Goal: Information Seeking & Learning: Check status

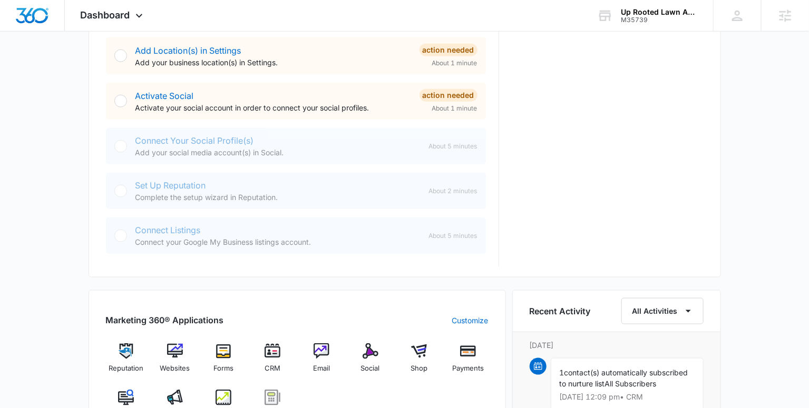
scroll to position [473, 0]
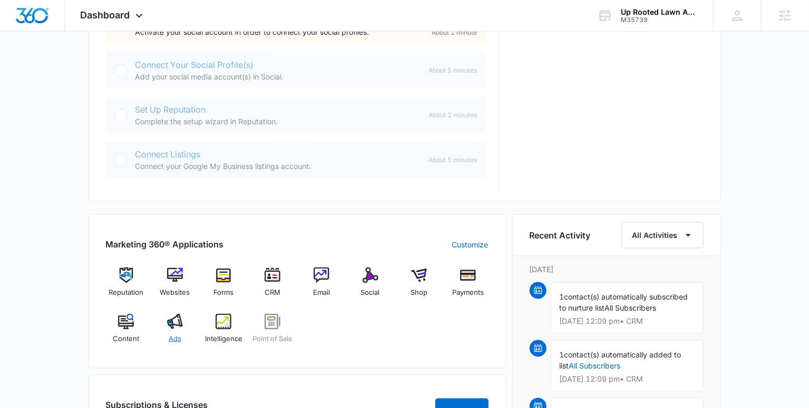
click at [171, 326] on img at bounding box center [175, 322] width 16 height 16
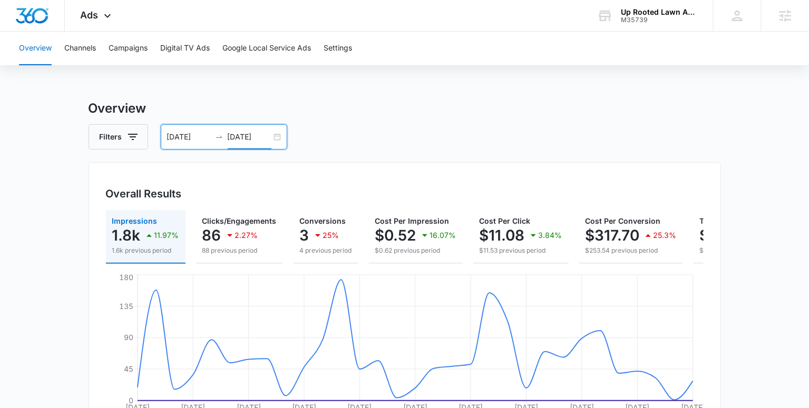
click at [243, 136] on input "09/02/2025" at bounding box center [250, 137] width 44 height 12
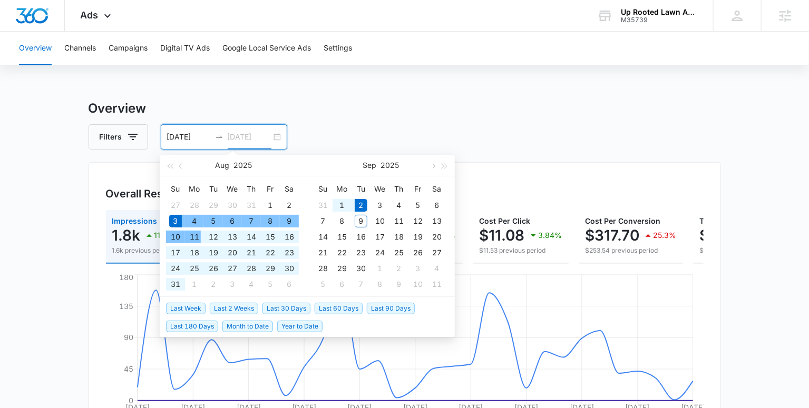
type input "09/02/2025"
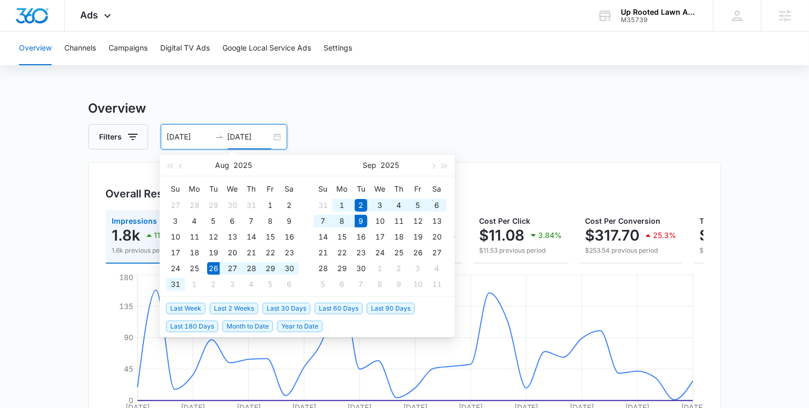
click at [246, 308] on span "Last 2 Weeks" at bounding box center [234, 309] width 48 height 12
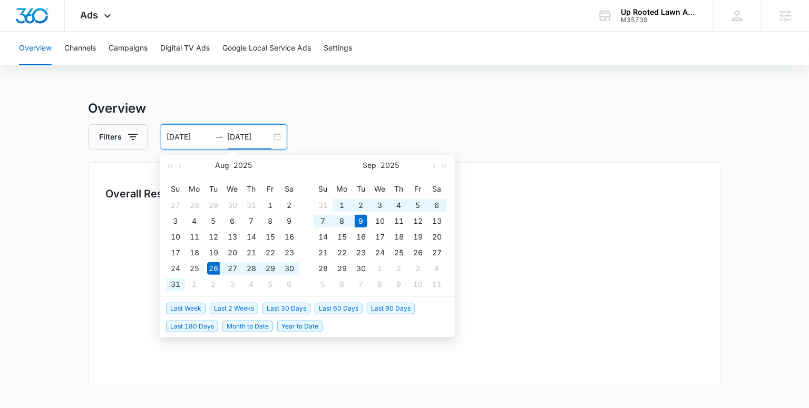
type input "[DATE]"
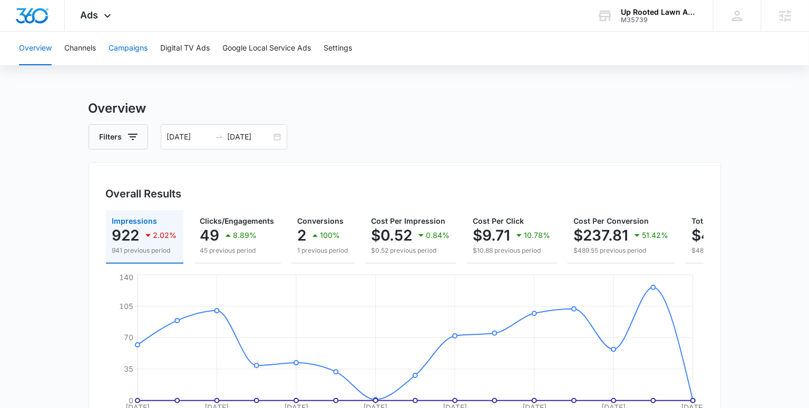
click at [131, 50] on button "Campaigns" at bounding box center [128, 49] width 39 height 34
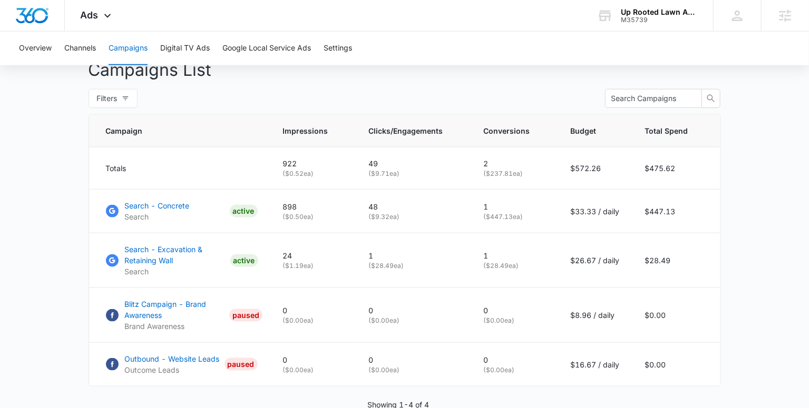
scroll to position [458, 0]
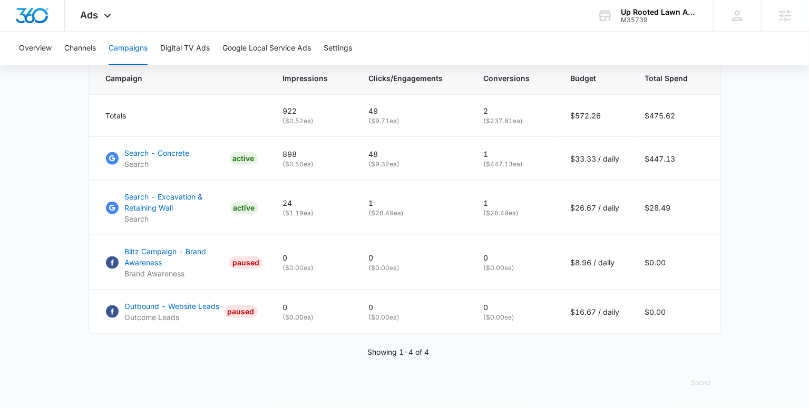
click at [725, 222] on main "Campaigns Filters 08/26/2025 09/09/2025 Overall Results Impressions 922 2.02% 9…" at bounding box center [404, 27] width 809 height 762
click at [174, 199] on p "Search - Excavation & Retaining Wall" at bounding box center [175, 202] width 101 height 22
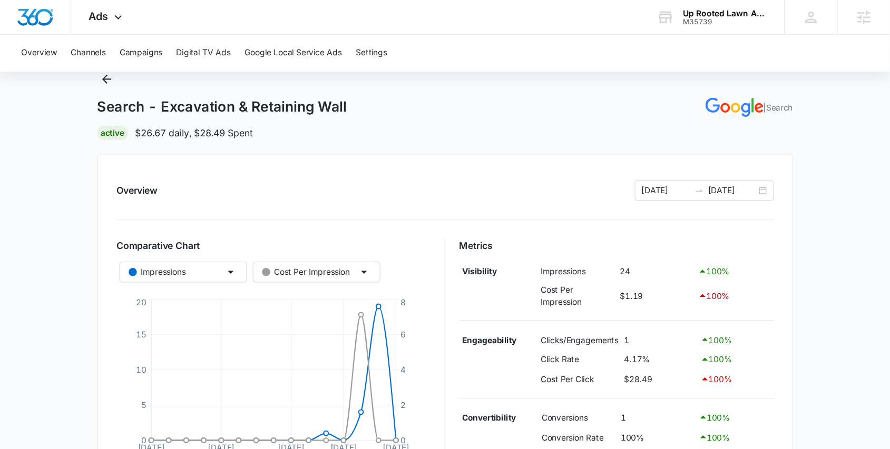
scroll to position [95, 0]
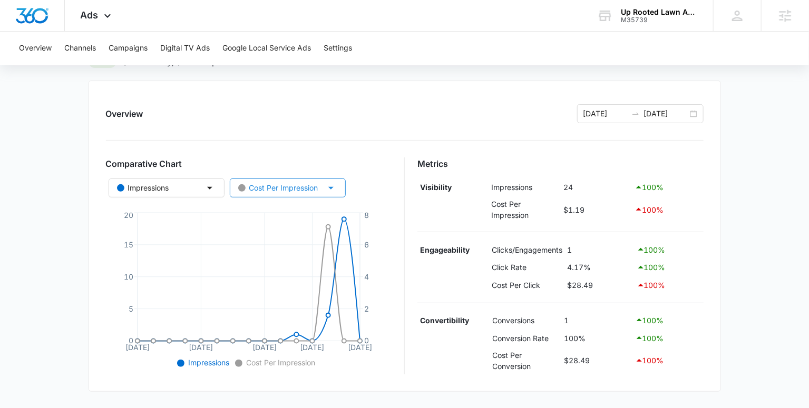
click at [313, 191] on div "Cost Per Impression" at bounding box center [278, 188] width 80 height 12
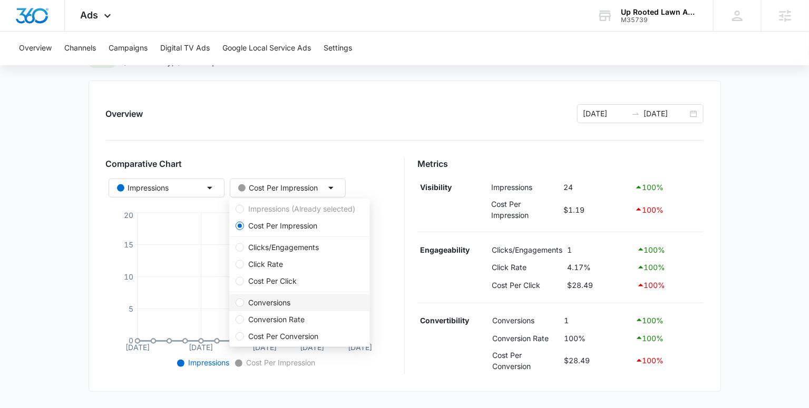
click at [283, 303] on span "Conversions" at bounding box center [269, 303] width 51 height 12
click at [244, 303] on input "Conversions" at bounding box center [240, 303] width 8 height 8
radio input "false"
radio input "true"
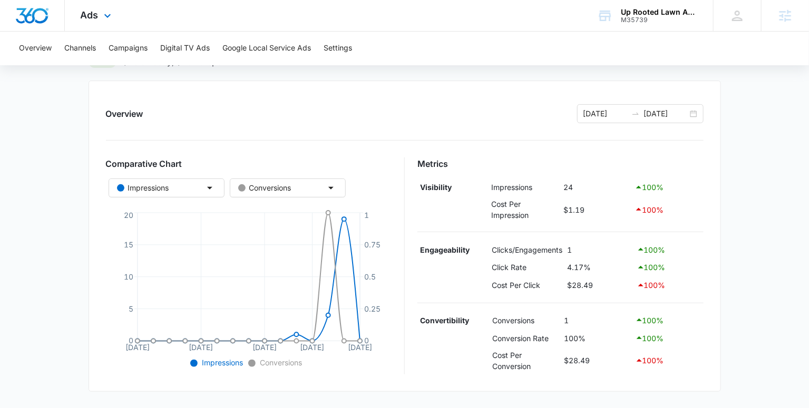
click at [84, 23] on div "Ads Apps Reputation Websites Forms CRM Email Social Shop Payments POS Content A…" at bounding box center [97, 15] width 65 height 31
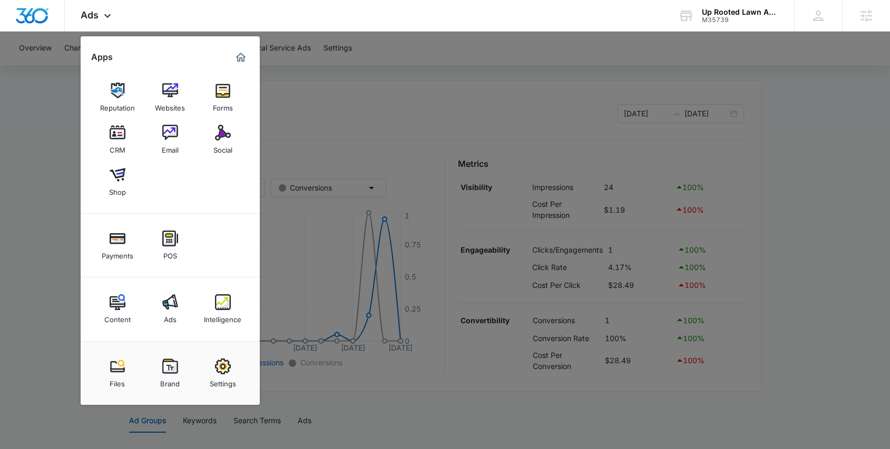
click at [399, 47] on div at bounding box center [445, 224] width 890 height 449
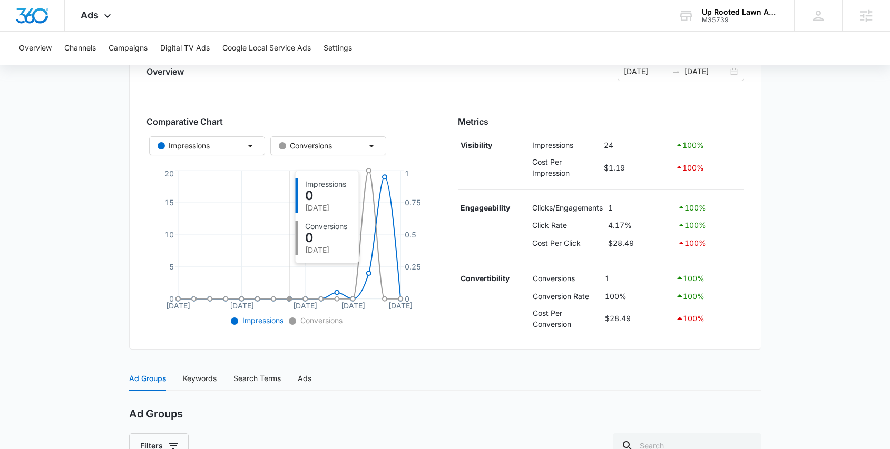
scroll to position [202, 0]
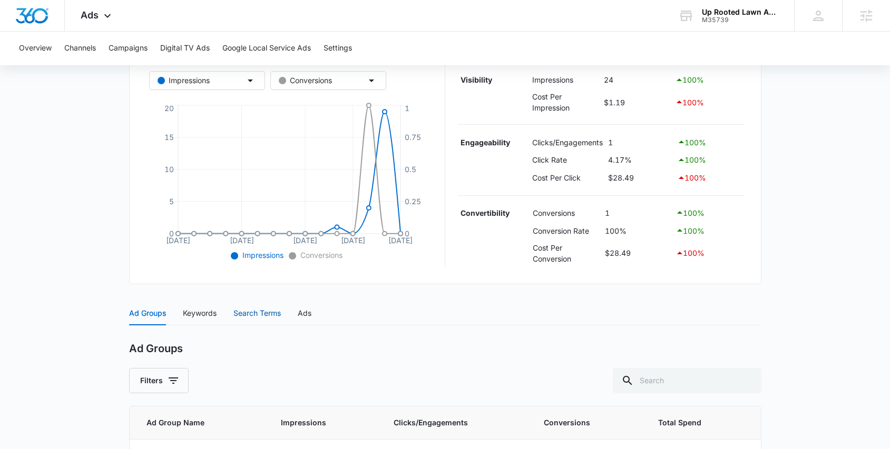
click at [243, 315] on div "Search Terms" at bounding box center [256, 314] width 47 height 12
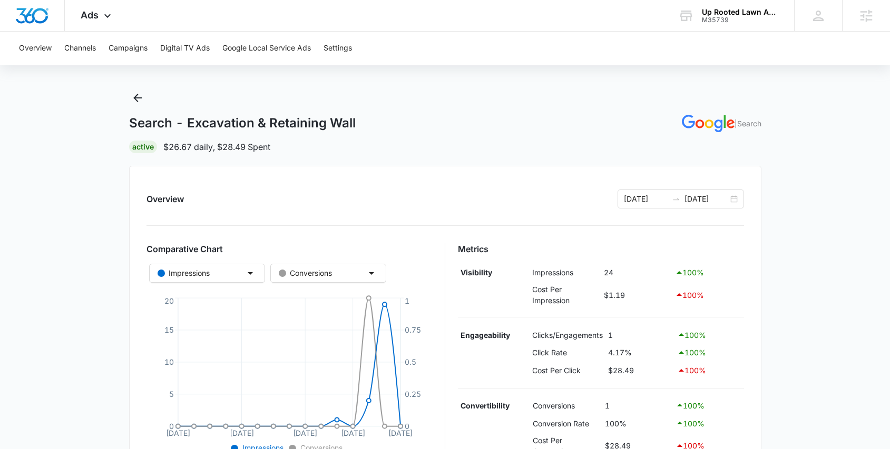
scroll to position [0, 0]
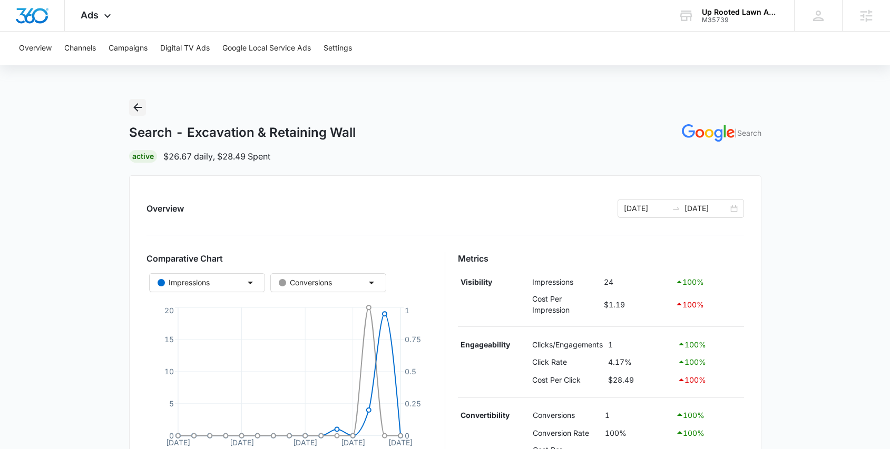
click at [134, 103] on icon "Back" at bounding box center [137, 107] width 13 height 13
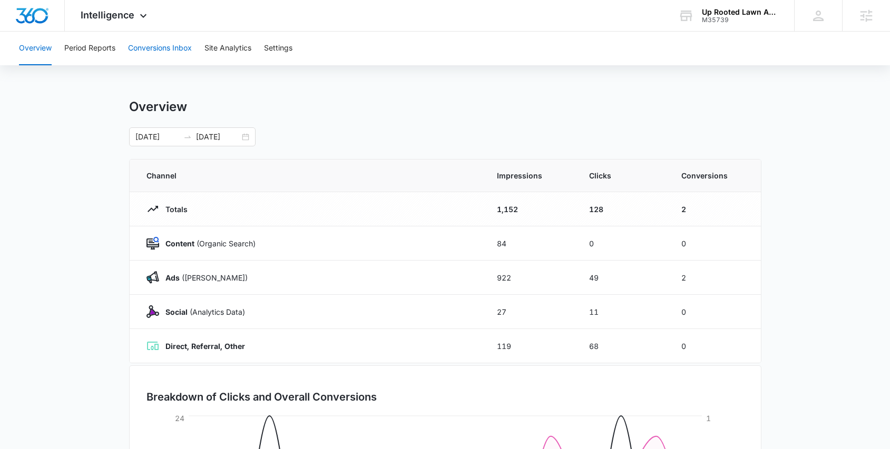
click at [143, 40] on button "Conversions Inbox" at bounding box center [160, 49] width 64 height 34
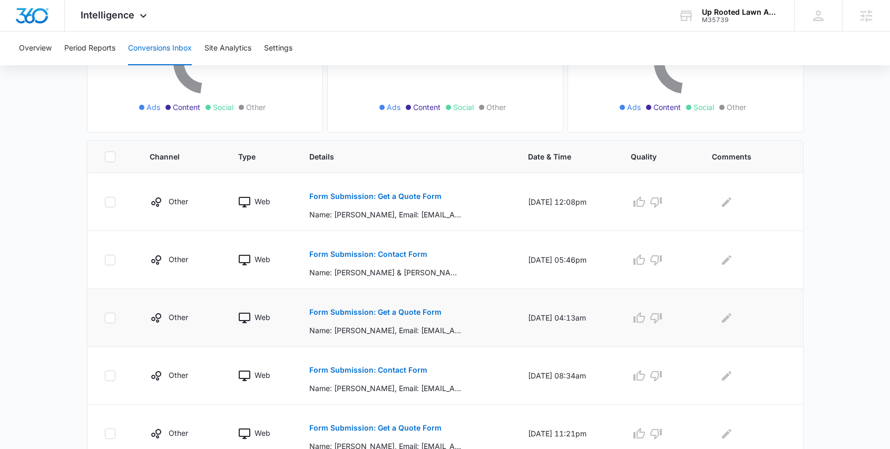
scroll to position [205, 0]
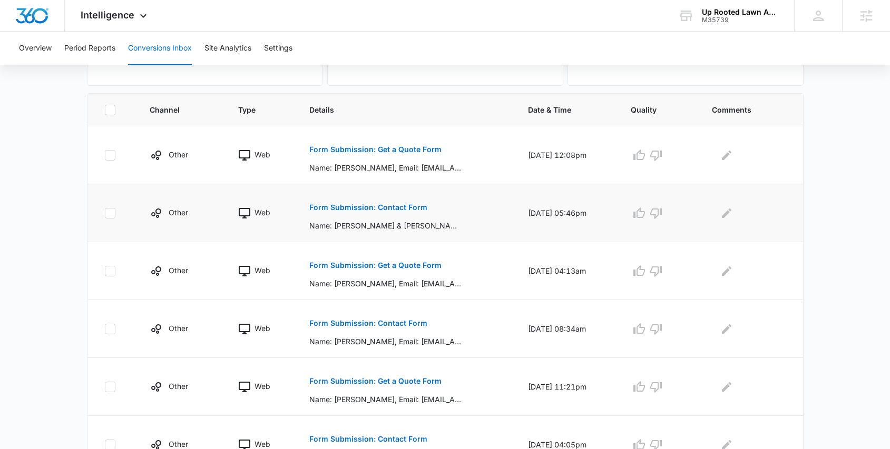
click at [379, 206] on p "Form Submission: Contact Form" at bounding box center [368, 207] width 118 height 7
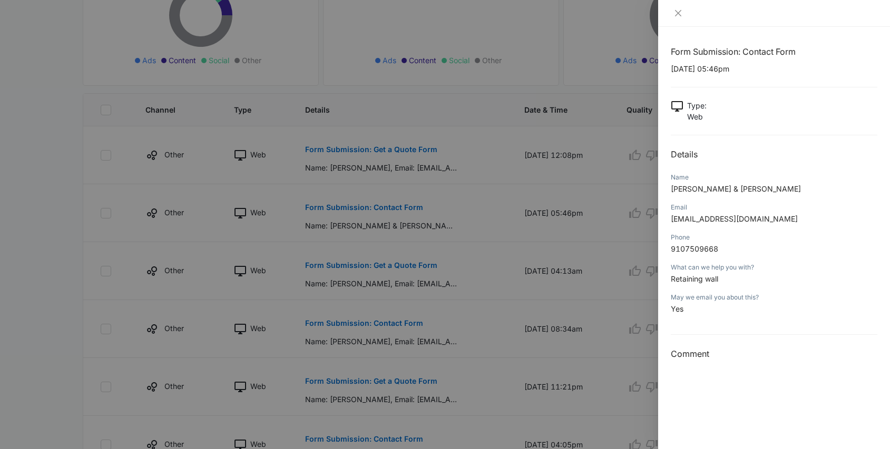
click at [480, 266] on div at bounding box center [445, 224] width 890 height 449
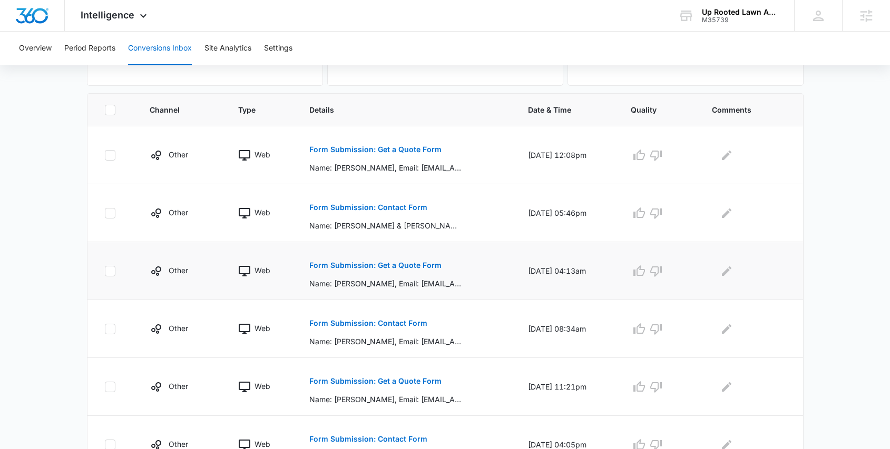
click at [369, 265] on p "Form Submission: Get a Quote Form" at bounding box center [375, 265] width 132 height 7
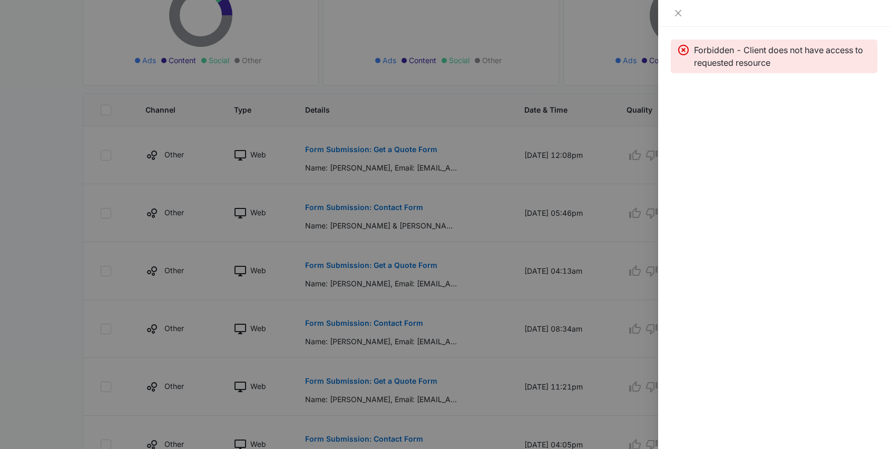
click at [413, 282] on div at bounding box center [445, 224] width 890 height 449
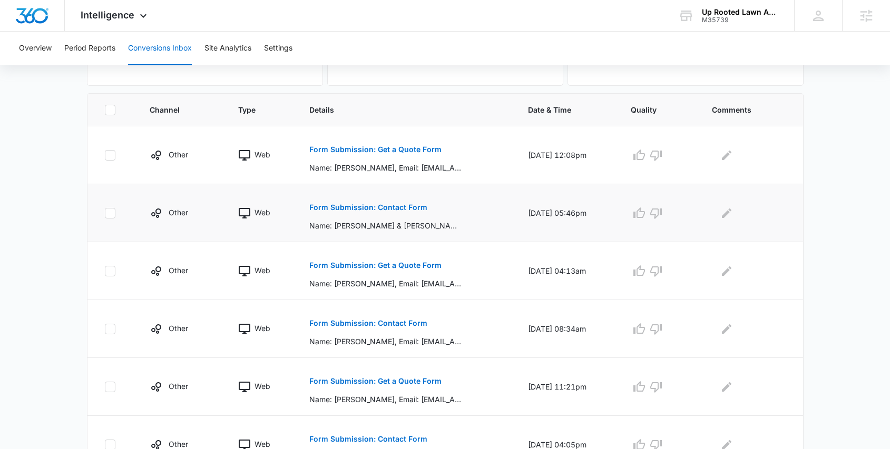
click at [385, 207] on p "Form Submission: Contact Form" at bounding box center [368, 207] width 118 height 7
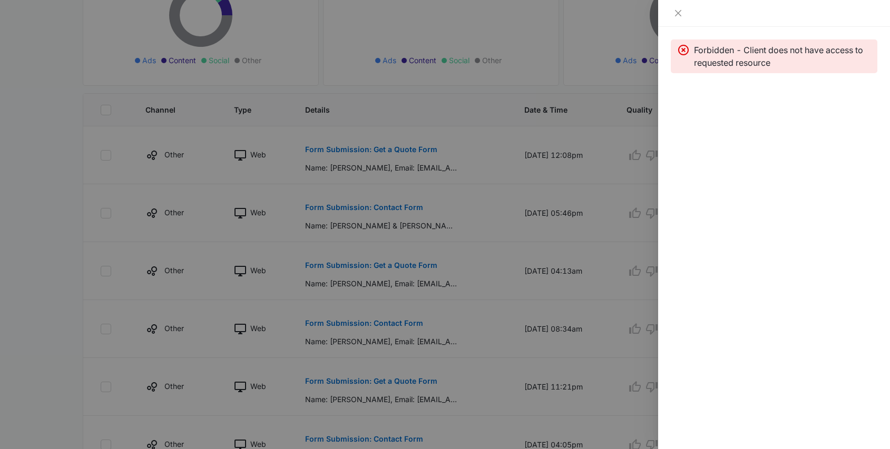
click at [385, 209] on div at bounding box center [445, 224] width 890 height 449
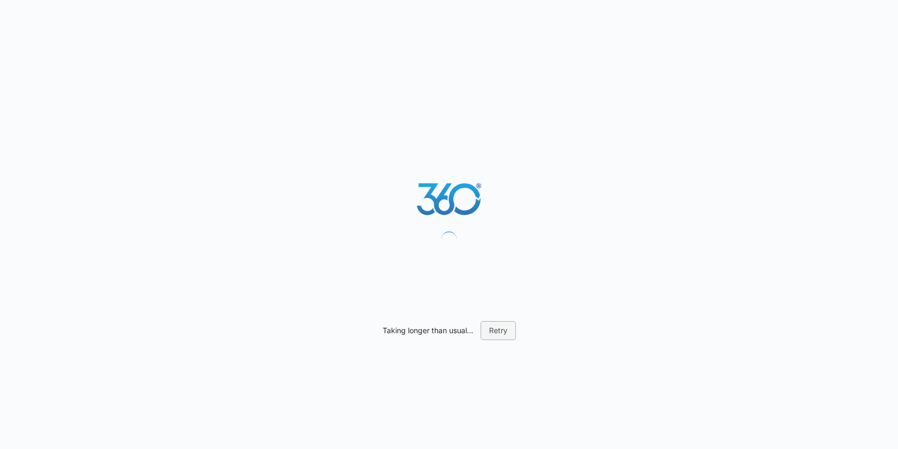
click at [502, 330] on button "Retry" at bounding box center [498, 330] width 35 height 19
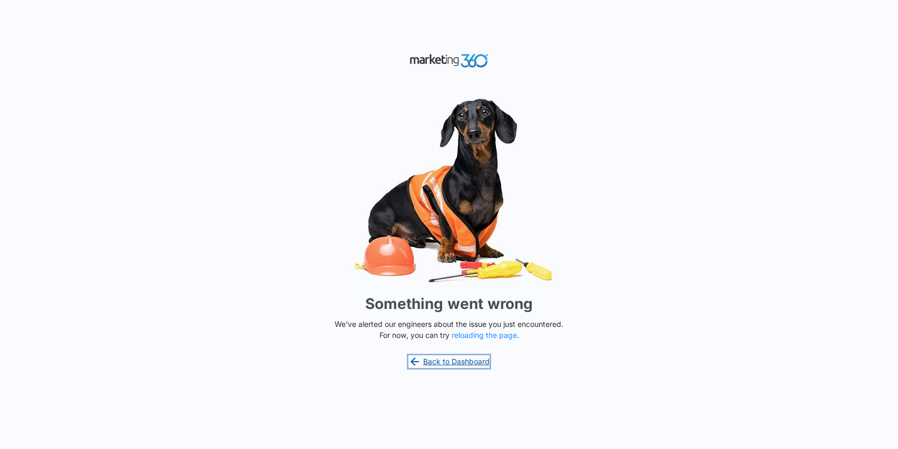
click at [444, 358] on link "Back to Dashboard" at bounding box center [448, 362] width 81 height 13
click at [473, 336] on button "reloading the page" at bounding box center [484, 335] width 65 height 8
click at [496, 338] on button "reloading the page" at bounding box center [484, 335] width 65 height 8
click at [473, 364] on link "Back to Dashboard" at bounding box center [448, 362] width 81 height 13
click at [488, 337] on button "reloading the page" at bounding box center [484, 335] width 65 height 8
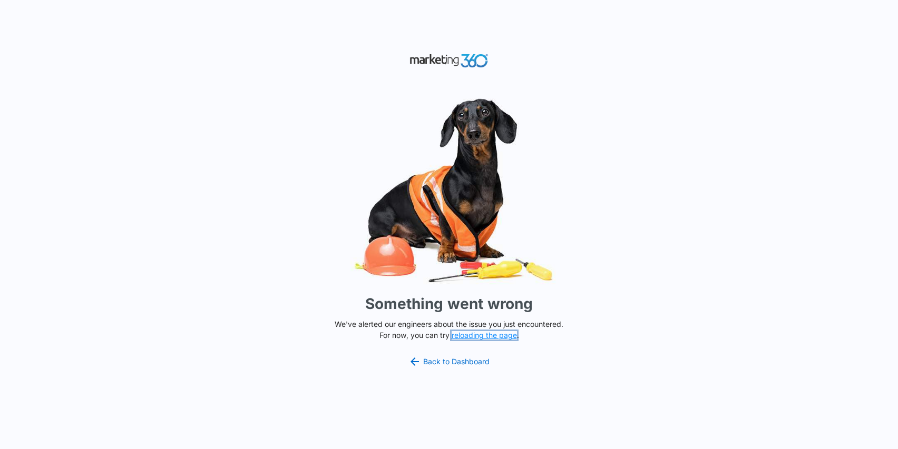
click at [485, 338] on button "reloading the page" at bounding box center [484, 335] width 65 height 8
click at [452, 361] on link "Back to Dashboard" at bounding box center [448, 362] width 81 height 13
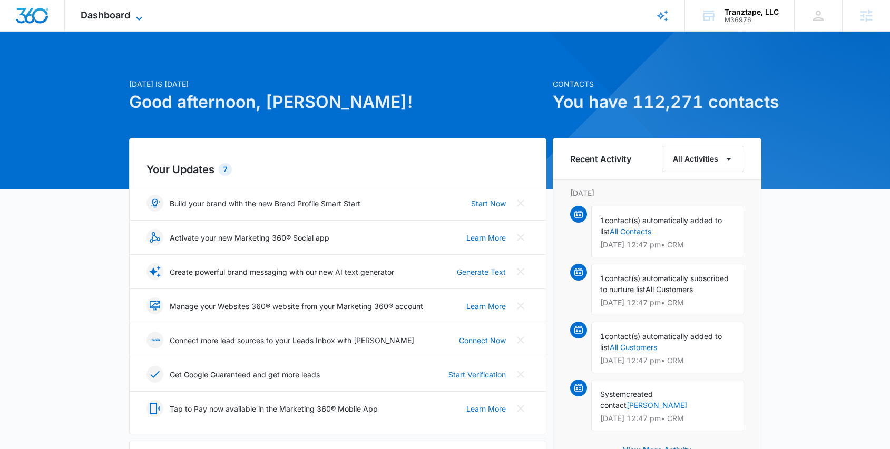
click at [114, 20] on span "Dashboard" at bounding box center [106, 14] width 50 height 11
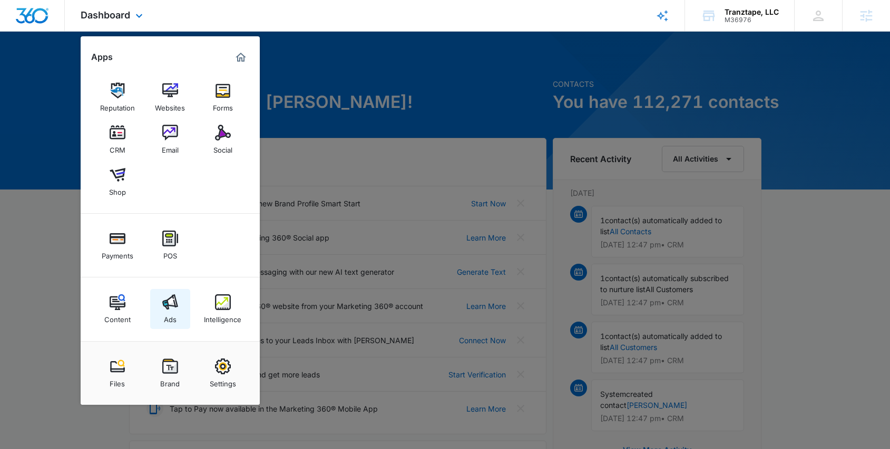
click at [167, 314] on div "Ads" at bounding box center [170, 317] width 13 height 14
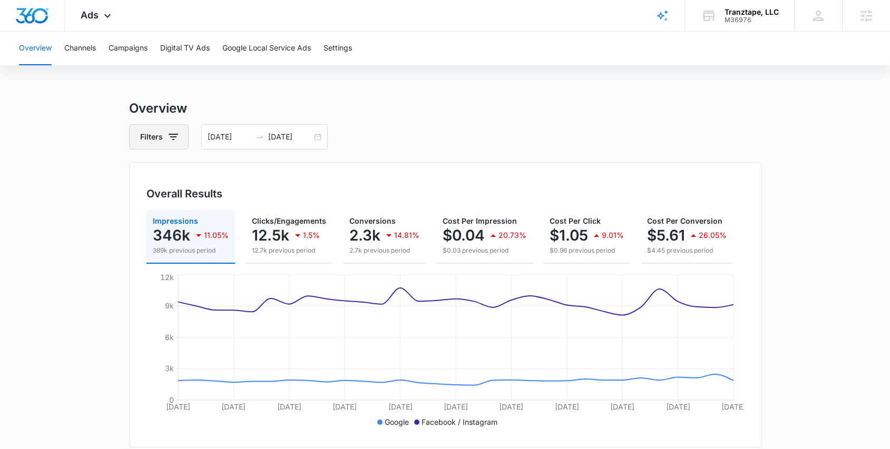
click at [168, 139] on icon "button" at bounding box center [173, 137] width 13 height 13
click at [185, 169] on div "Channel" at bounding box center [202, 175] width 121 height 17
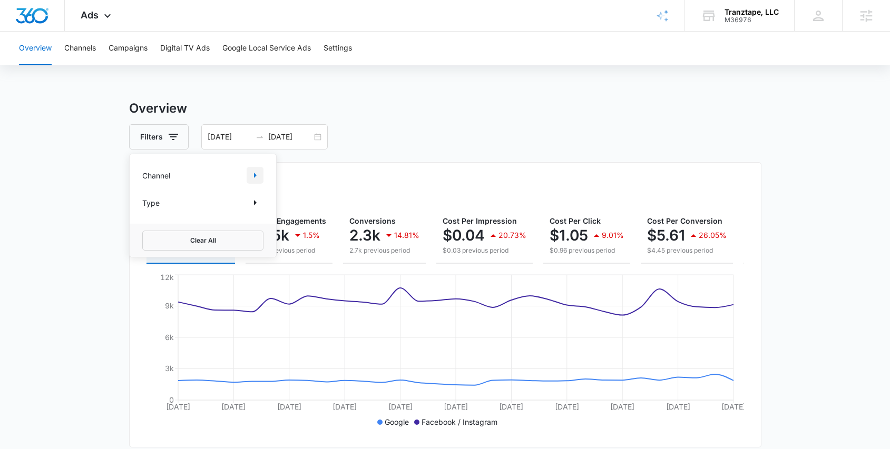
click at [255, 177] on icon "Show Channel filters" at bounding box center [255, 175] width 13 height 13
click at [173, 229] on label "Facebook / Instagram" at bounding box center [202, 227] width 121 height 11
click at [143, 228] on input "Facebook / Instagram" at bounding box center [142, 228] width 1 height 1
checkbox input "true"
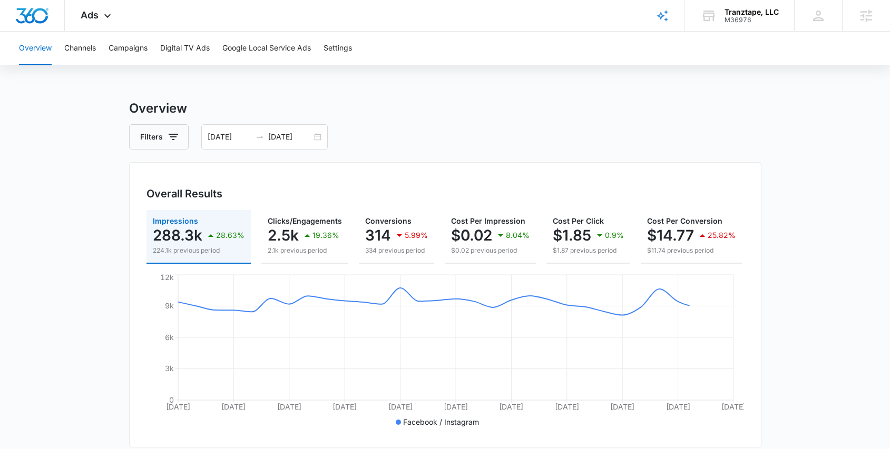
click at [753, 246] on div "Overall Results Impressions 288.3k 28.63% 224.1k previous period Clicks/Engagem…" at bounding box center [445, 305] width 632 height 286
click at [122, 55] on button "Campaigns" at bounding box center [128, 49] width 39 height 34
click at [225, 134] on input "[DATE]" at bounding box center [230, 137] width 44 height 12
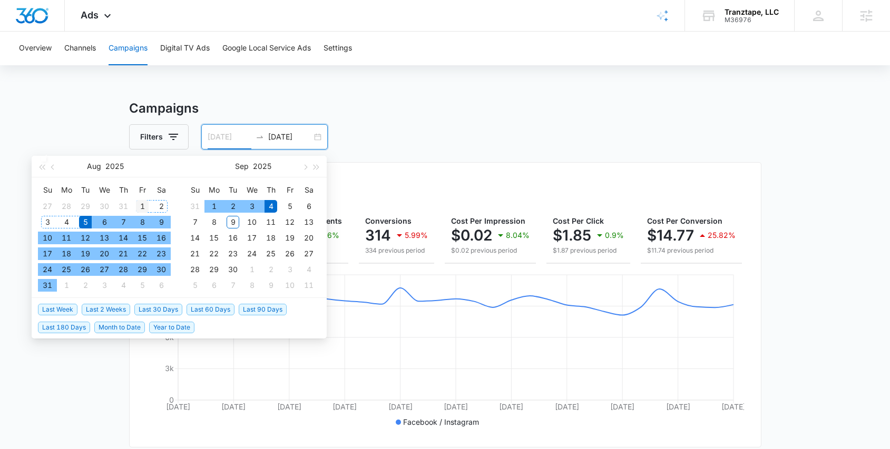
type input "08/01/2025"
drag, startPoint x: 139, startPoint y: 204, endPoint x: 186, endPoint y: 197, distance: 47.6
click at [139, 205] on div "1" at bounding box center [142, 206] width 13 height 13
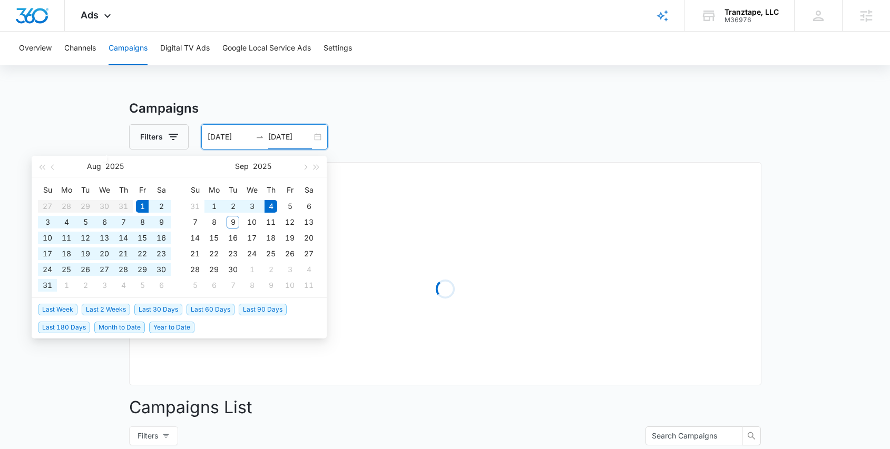
click at [295, 130] on div "08/01/2025 09/04/2025" at bounding box center [264, 136] width 126 height 25
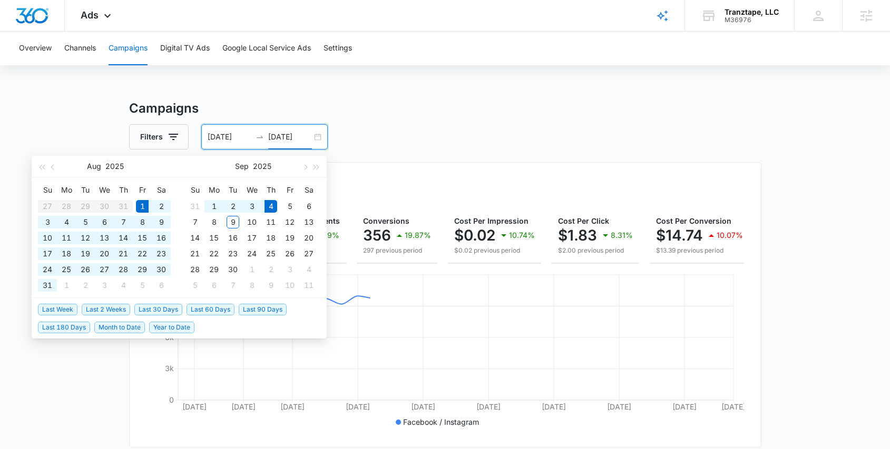
click at [283, 141] on input "[DATE]" at bounding box center [290, 137] width 44 height 12
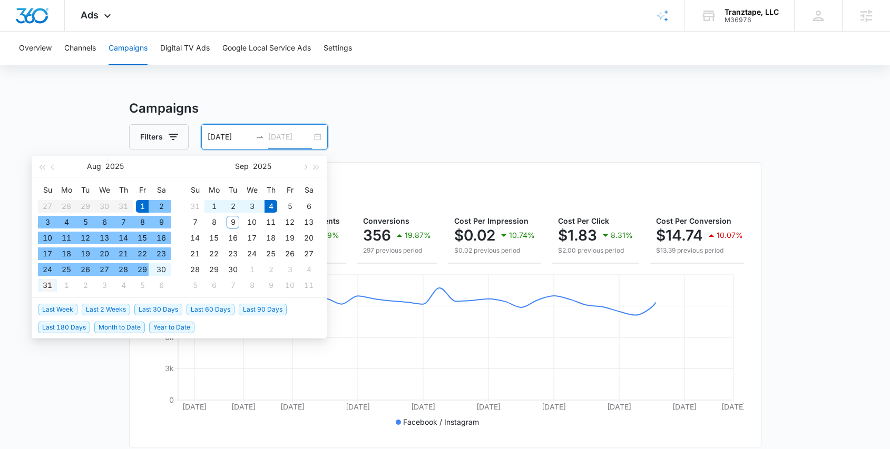
type input "08/31/2025"
click at [50, 287] on div "31" at bounding box center [47, 285] width 13 height 13
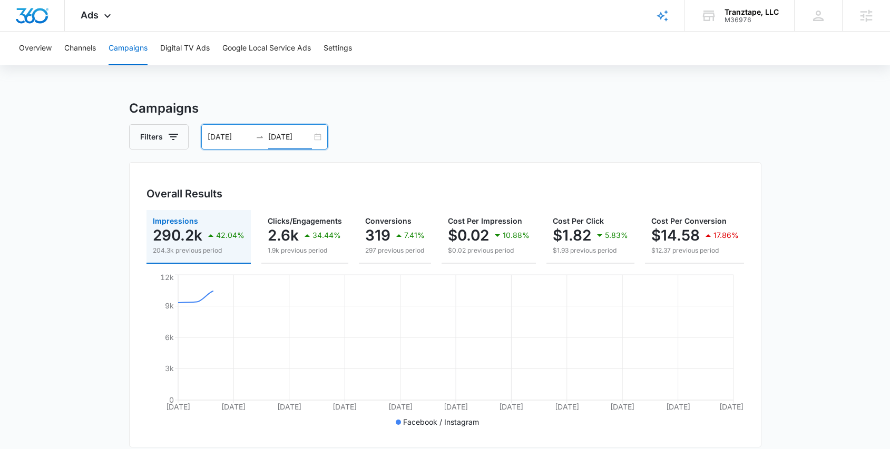
click at [620, 124] on div "Filters 08/01/2025 08/31/2025" at bounding box center [445, 136] width 632 height 25
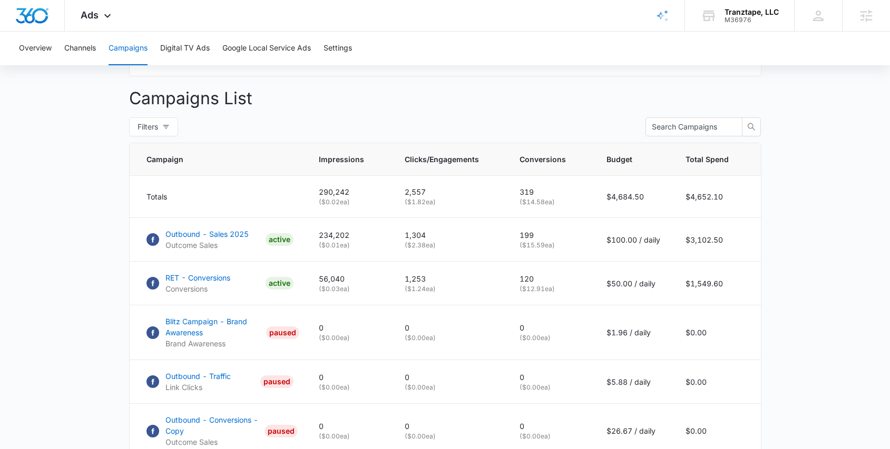
scroll to position [367, 0]
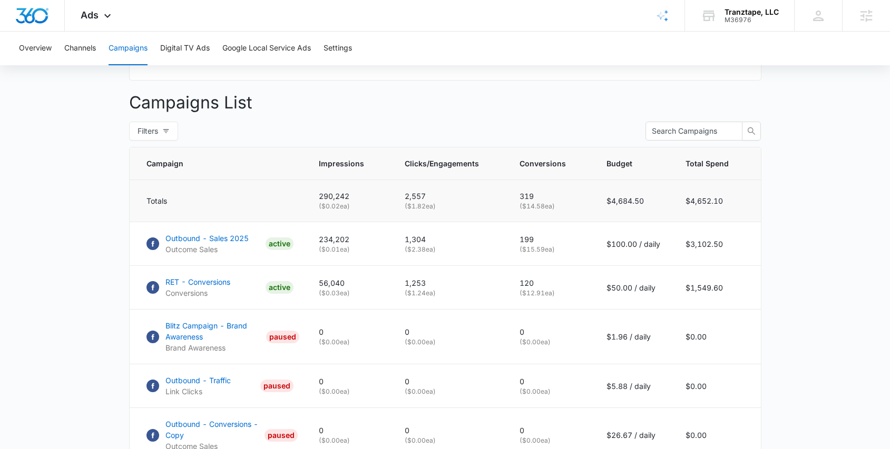
click at [618, 207] on p "$4,684.50" at bounding box center [633, 200] width 54 height 11
click at [696, 207] on td "$4,652.10" at bounding box center [717, 201] width 88 height 42
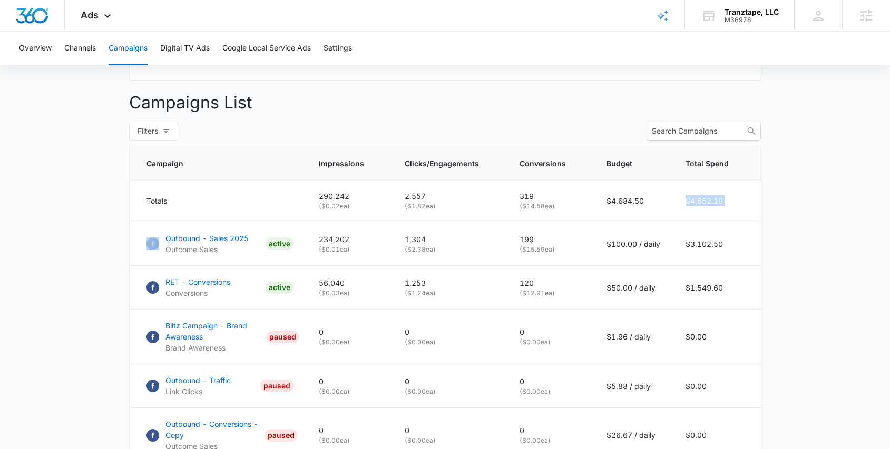
copy td "$4,652.10"
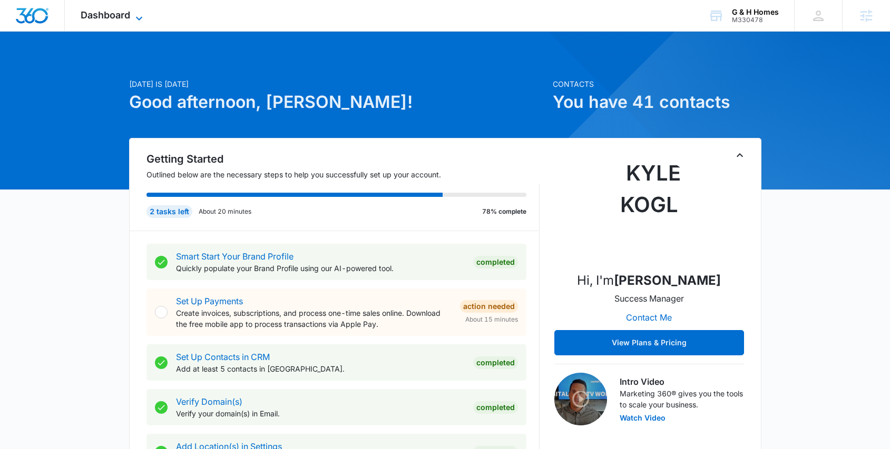
click at [93, 10] on span "Dashboard" at bounding box center [106, 14] width 50 height 11
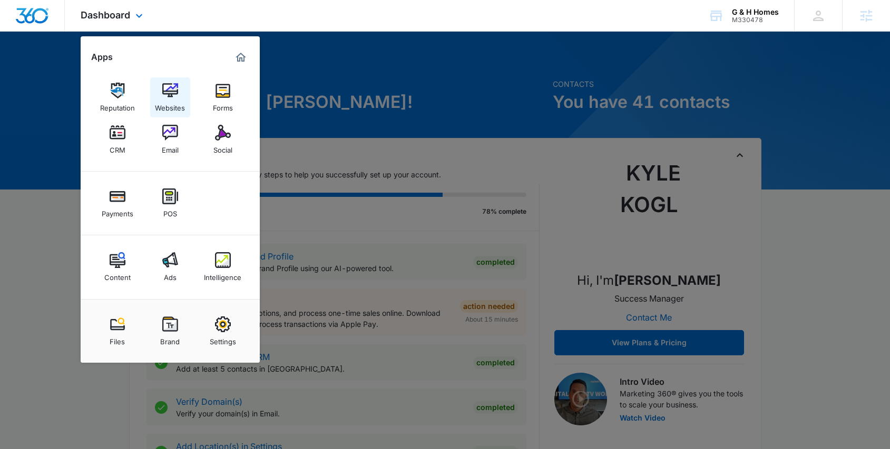
click at [177, 99] on div "Websites" at bounding box center [170, 106] width 30 height 14
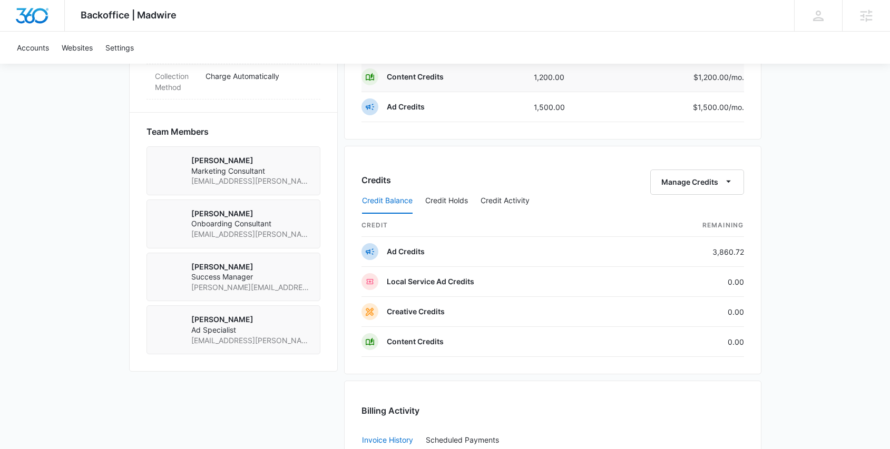
scroll to position [957, 0]
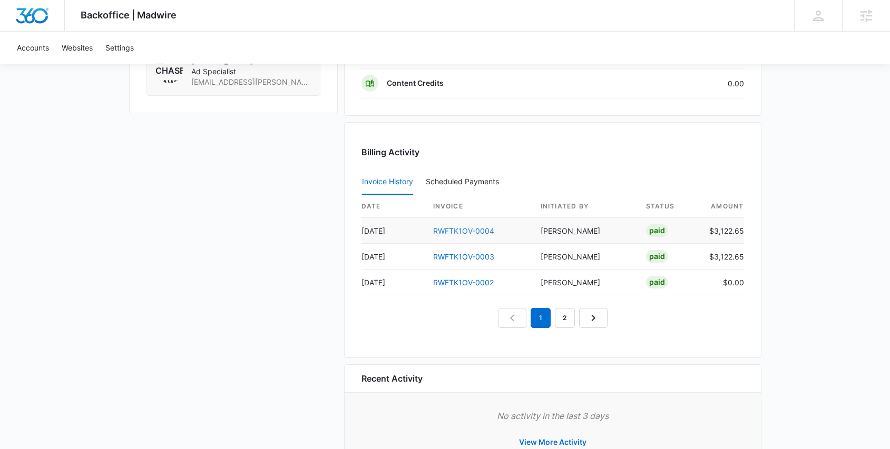
click at [473, 227] on link "RWFTK1OV-0004" at bounding box center [463, 231] width 61 height 9
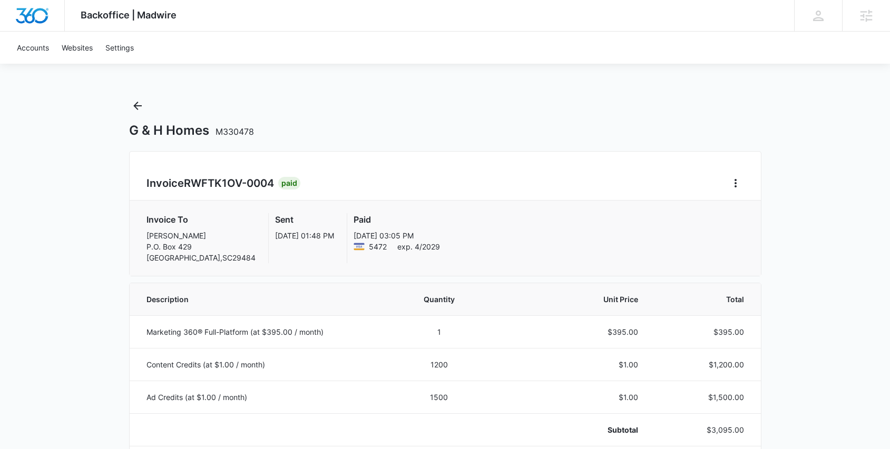
scroll to position [2, 0]
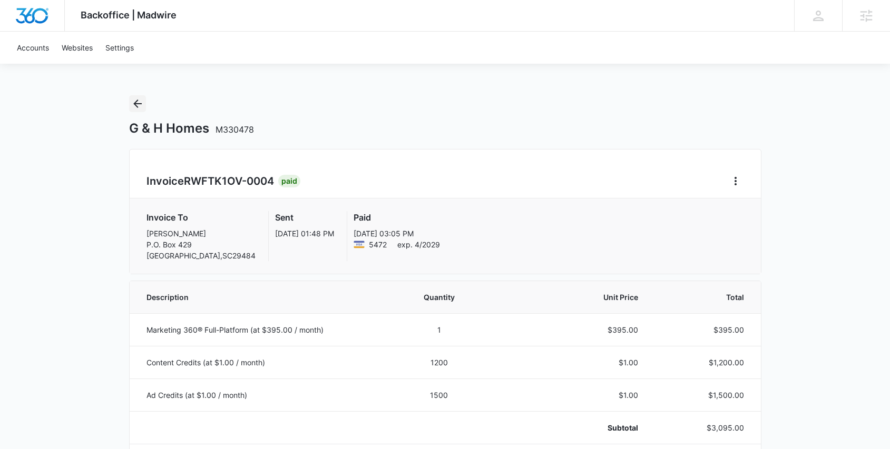
click at [141, 96] on button "Back" at bounding box center [137, 103] width 17 height 17
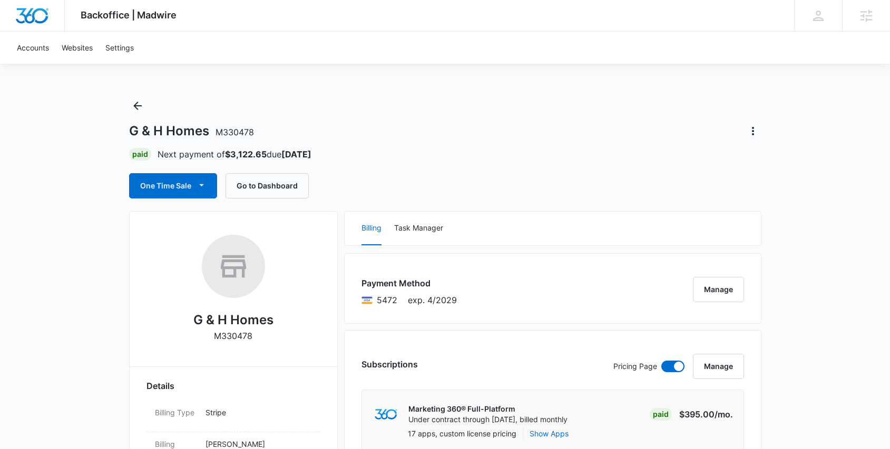
drag, startPoint x: 363, startPoint y: 153, endPoint x: 163, endPoint y: 145, distance: 199.8
click at [163, 145] on div "G & H Homes M330478 Paid Next payment of $3,122.65 due Sep 16 One Time Sale Go …" at bounding box center [445, 147] width 632 height 101
click at [405, 156] on div "Paid Next payment of $3,122.65 due Sep 16" at bounding box center [445, 154] width 632 height 13
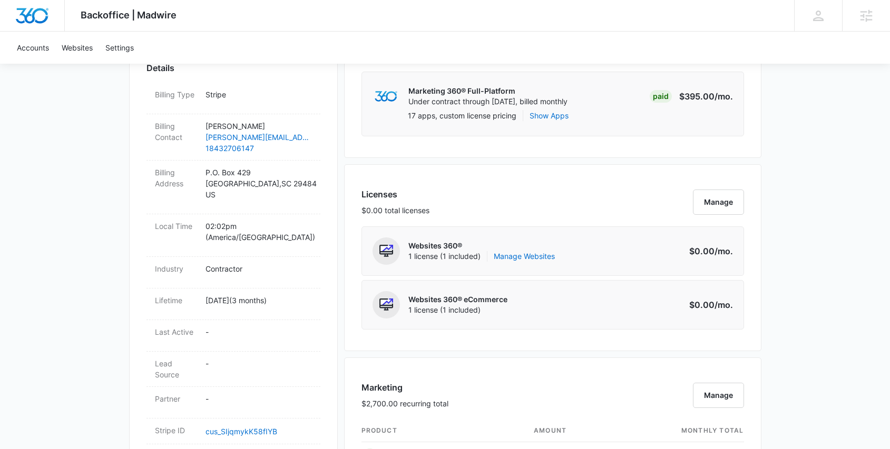
scroll to position [406, 0]
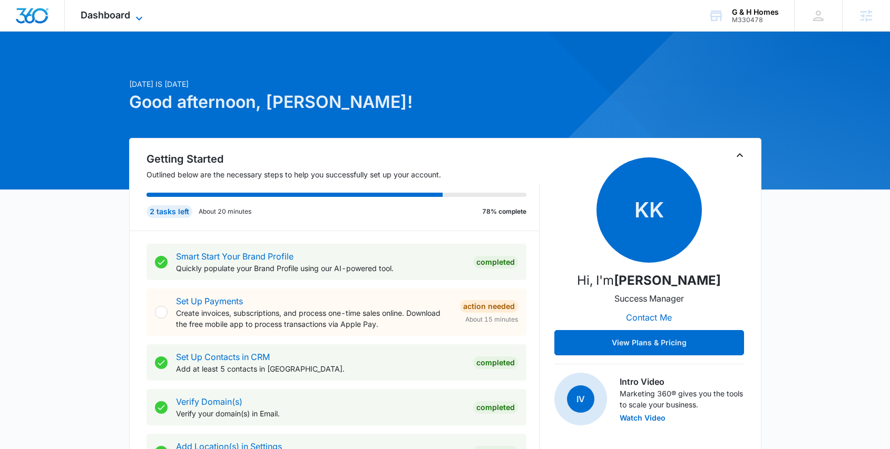
click at [111, 13] on span "Dashboard" at bounding box center [106, 14] width 50 height 11
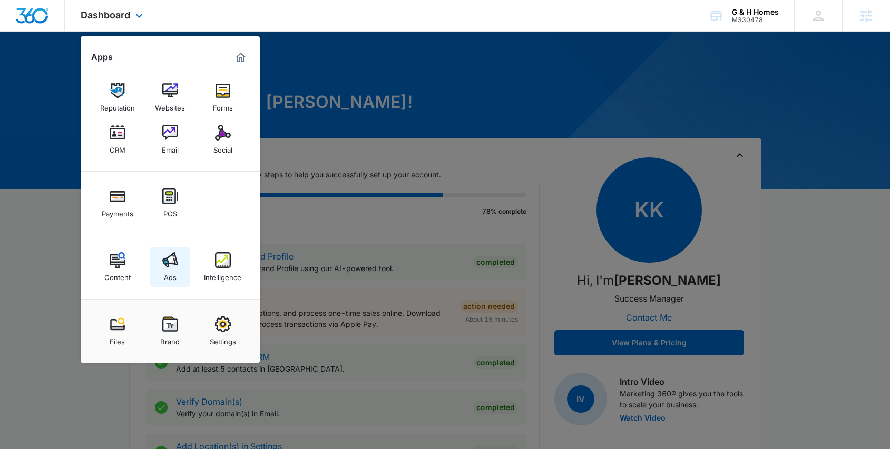
click at [173, 271] on div "Ads" at bounding box center [170, 275] width 13 height 14
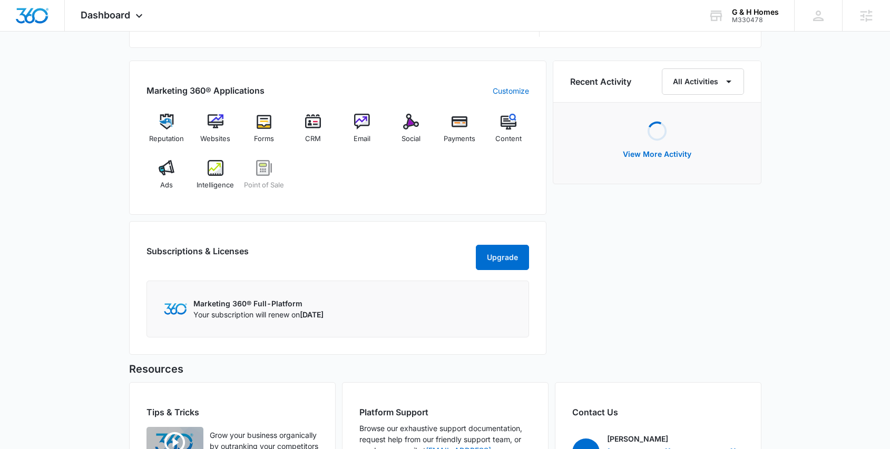
scroll to position [652, 0]
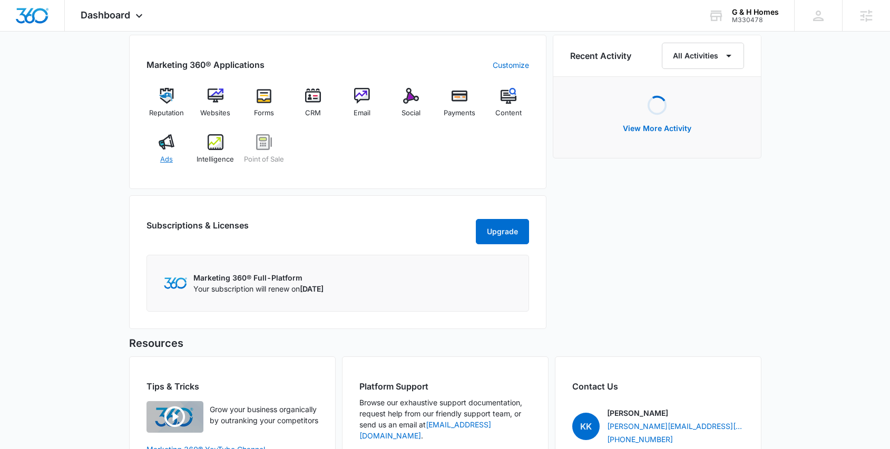
click at [170, 144] on img at bounding box center [167, 142] width 16 height 16
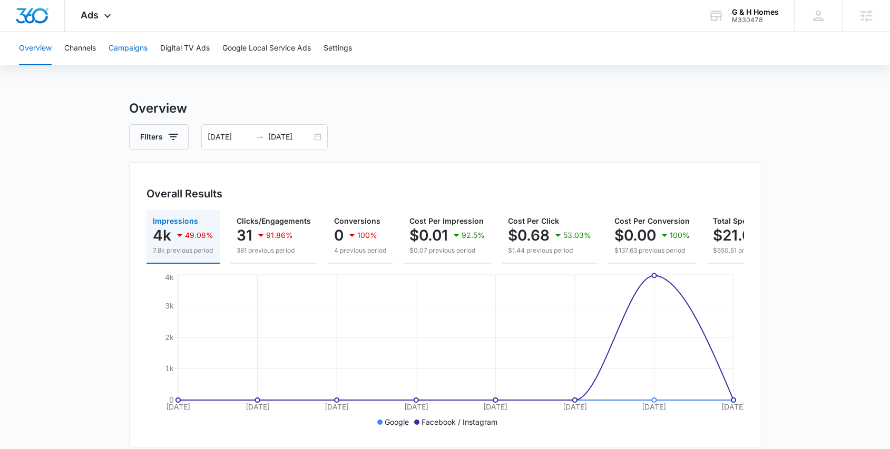
click at [146, 53] on button "Campaigns" at bounding box center [128, 49] width 39 height 34
click at [816, 332] on main "Campaigns Filters 09/02/2025 09/09/2025 Overall Results Impressions 4k 49.08% 7…" at bounding box center [445, 403] width 890 height 609
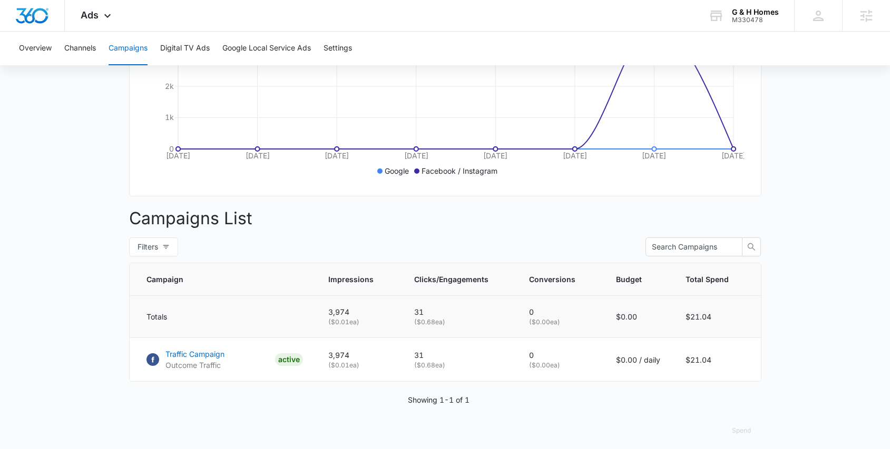
scroll to position [244, 0]
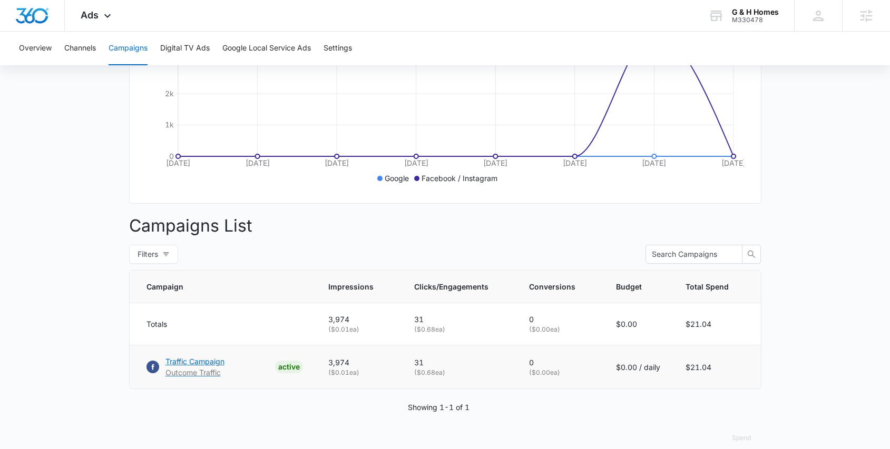
click at [208, 367] on p "Traffic Campaign" at bounding box center [194, 361] width 59 height 11
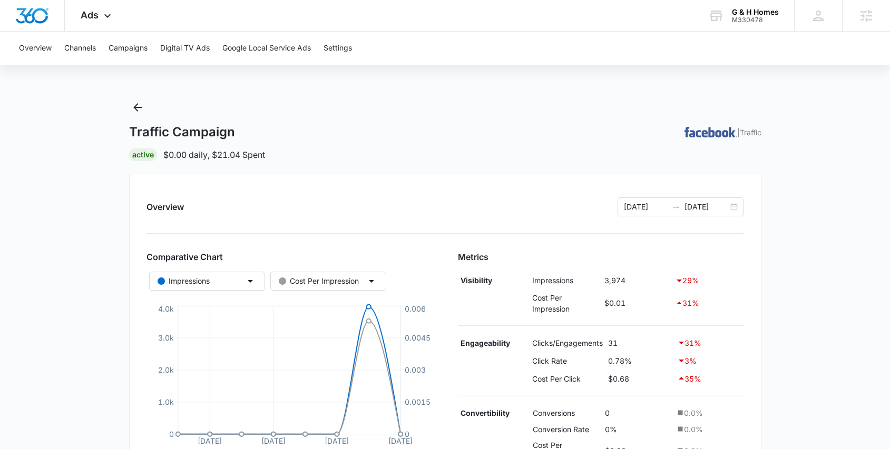
drag, startPoint x: 816, startPoint y: 343, endPoint x: 815, endPoint y: 363, distance: 20.1
click at [816, 343] on main "Traffic Campaign | Traffic Active $0.00 daily , $21.04 Spent Overview 09/02/202…" at bounding box center [445, 414] width 890 height 631
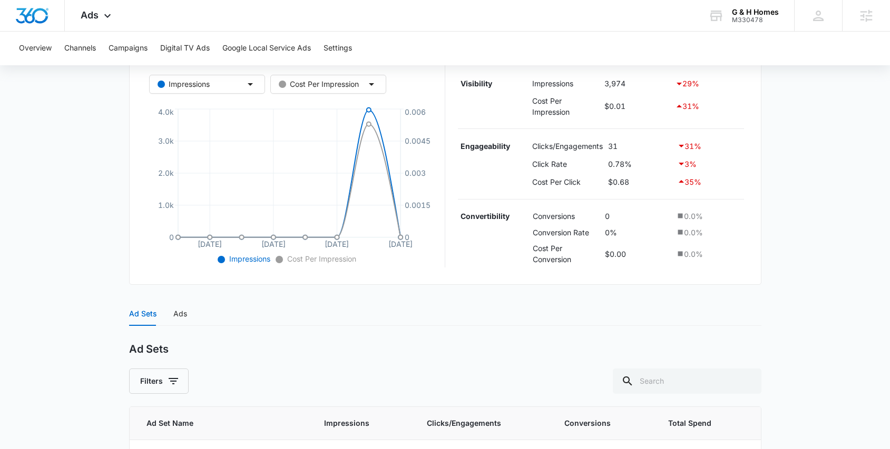
scroll to position [199, 0]
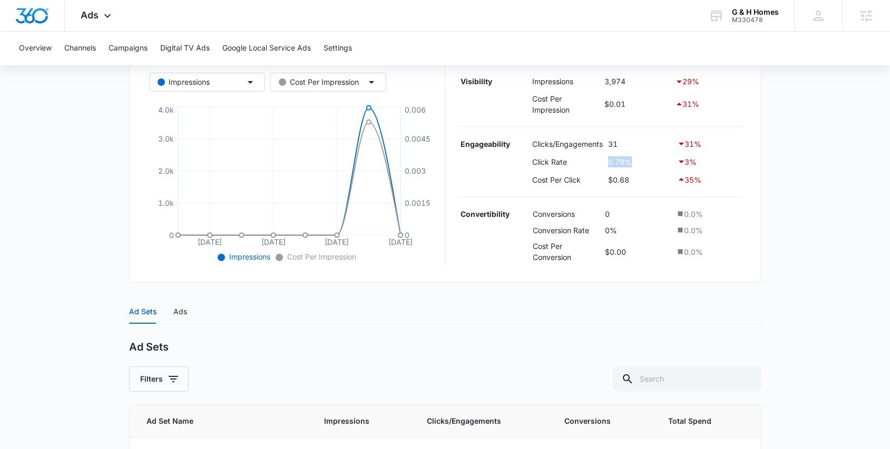
drag, startPoint x: 642, startPoint y: 162, endPoint x: 595, endPoint y: 165, distance: 47.5
click at [595, 165] on tr "Click Rate 0.78% 3 %" at bounding box center [601, 162] width 286 height 18
